Goal: Task Accomplishment & Management: Manage account settings

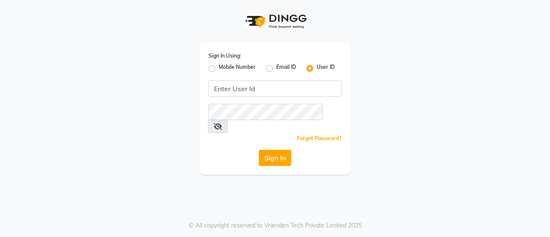
click at [234, 68] on label "Mobile Number" at bounding box center [237, 68] width 37 height 10
click at [224, 68] on input "Mobile Number" at bounding box center [222, 66] width 6 height 6
radio input "true"
radio input "false"
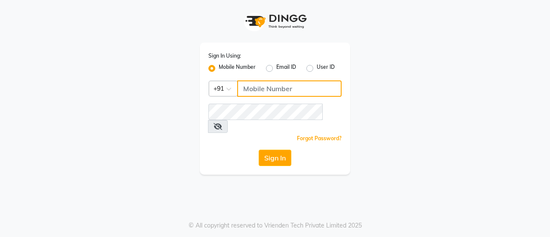
click at [269, 87] on input "Username" at bounding box center [289, 88] width 104 height 16
type input "8356090685"
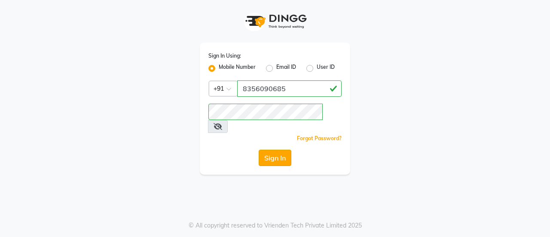
click at [281, 149] on button "Sign In" at bounding box center [275, 157] width 33 height 16
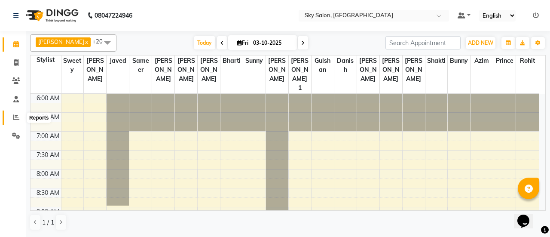
click at [16, 114] on icon at bounding box center [16, 117] width 6 height 6
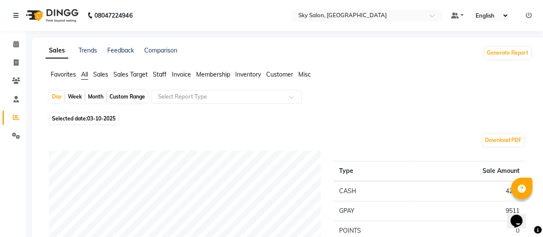
click at [161, 74] on span "Staff" at bounding box center [160, 74] width 14 height 8
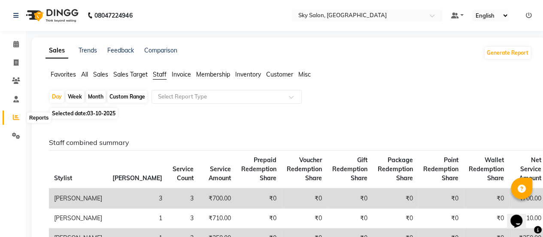
click at [14, 113] on span at bounding box center [16, 118] width 15 height 10
click at [95, 98] on div "Month" at bounding box center [96, 97] width 20 height 12
select select "10"
select select "2025"
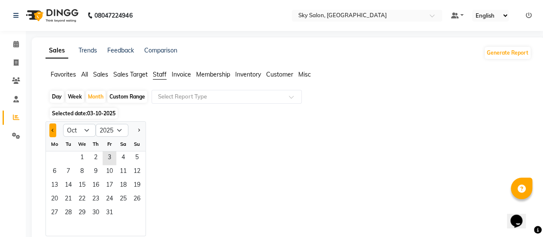
click at [52, 131] on button "Previous month" at bounding box center [52, 130] width 7 height 14
select select "9"
click at [57, 156] on span "1" at bounding box center [55, 158] width 14 height 14
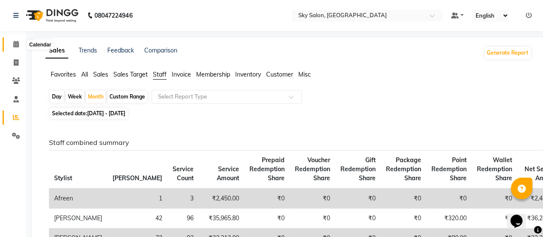
click at [14, 45] on icon at bounding box center [16, 44] width 6 height 6
